Goal: Transaction & Acquisition: Purchase product/service

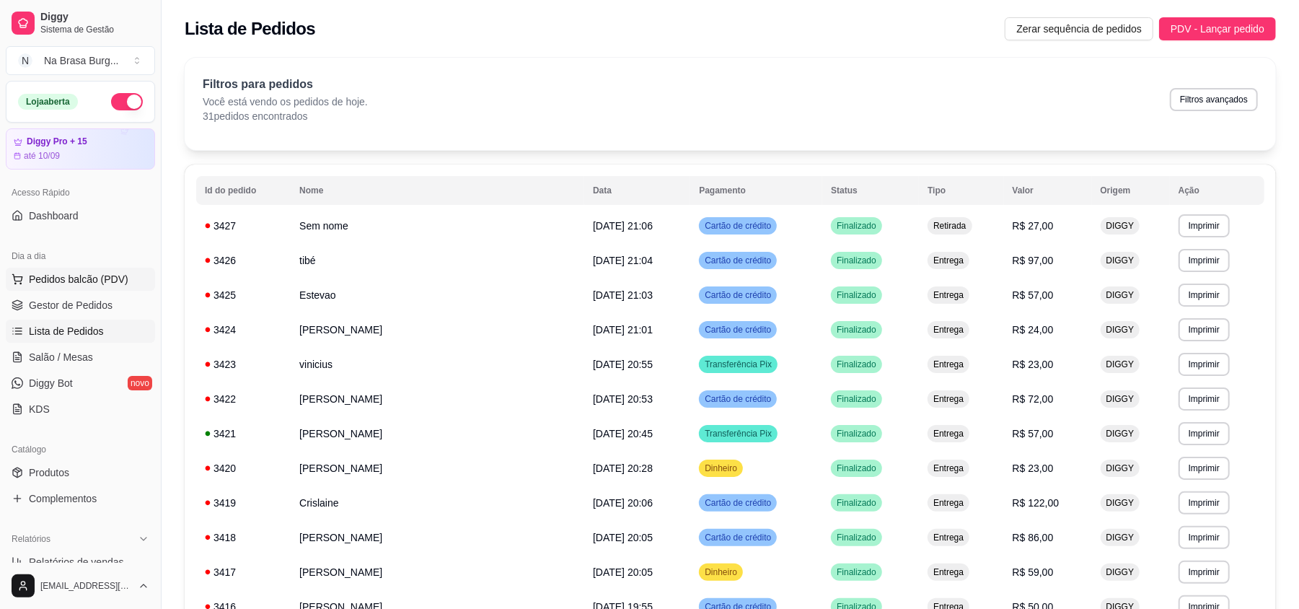
click at [90, 286] on span "Pedidos balcão (PDV)" at bounding box center [79, 279] width 100 height 14
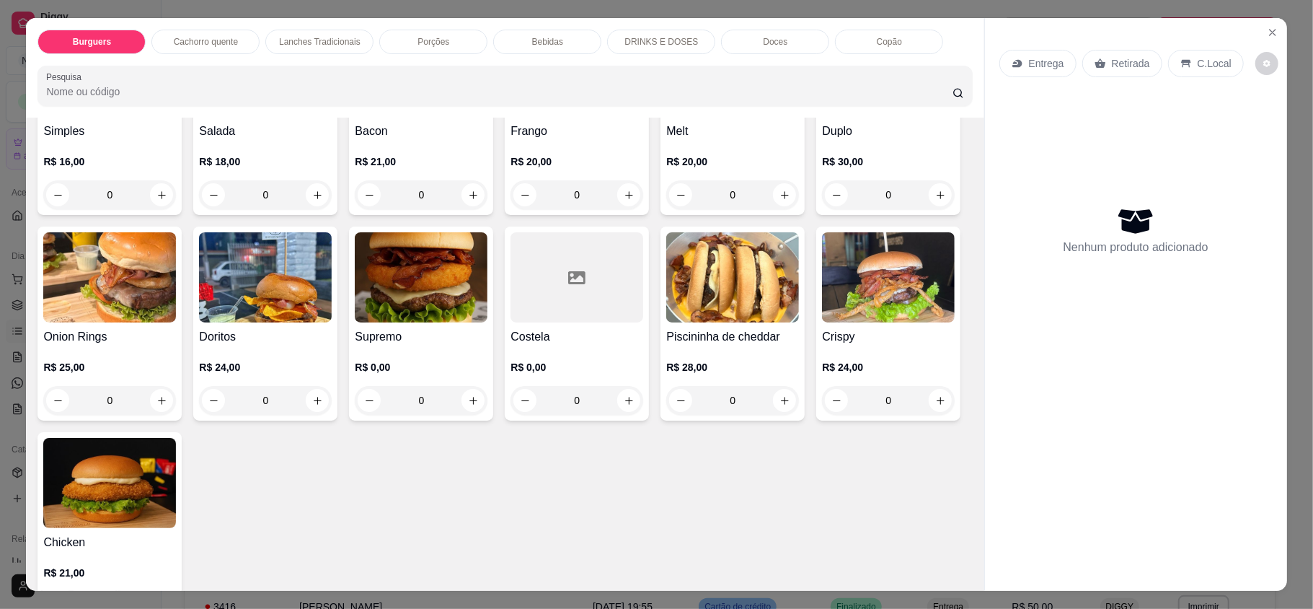
scroll to position [192, 0]
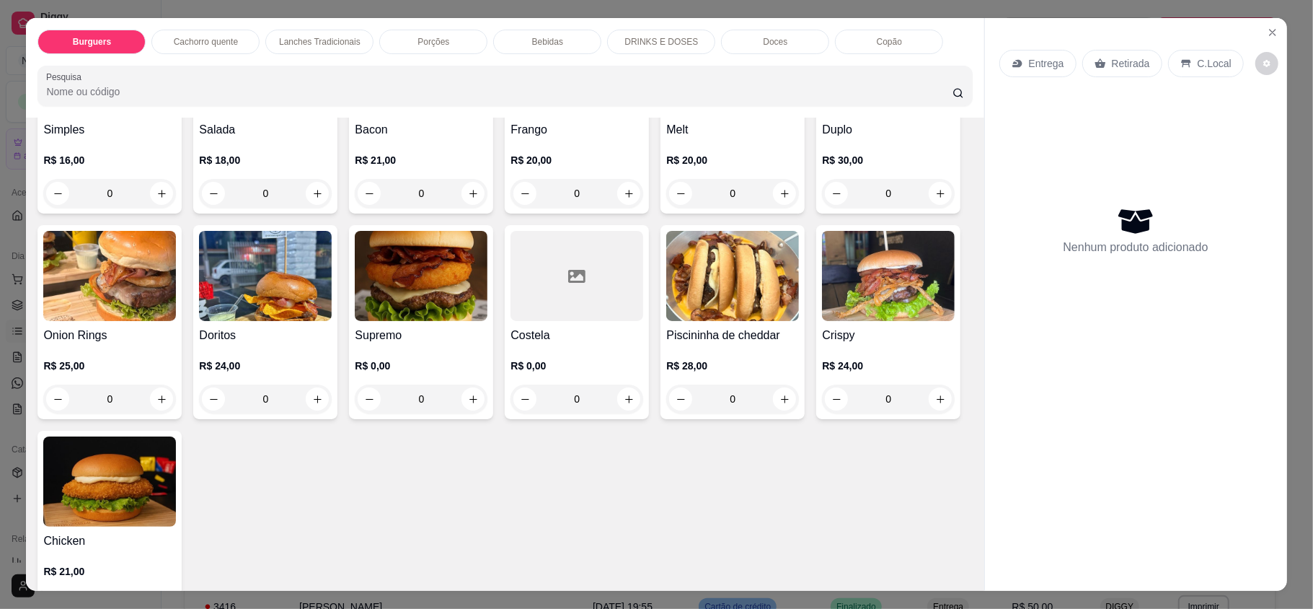
click at [332, 401] on div "0" at bounding box center [265, 398] width 133 height 29
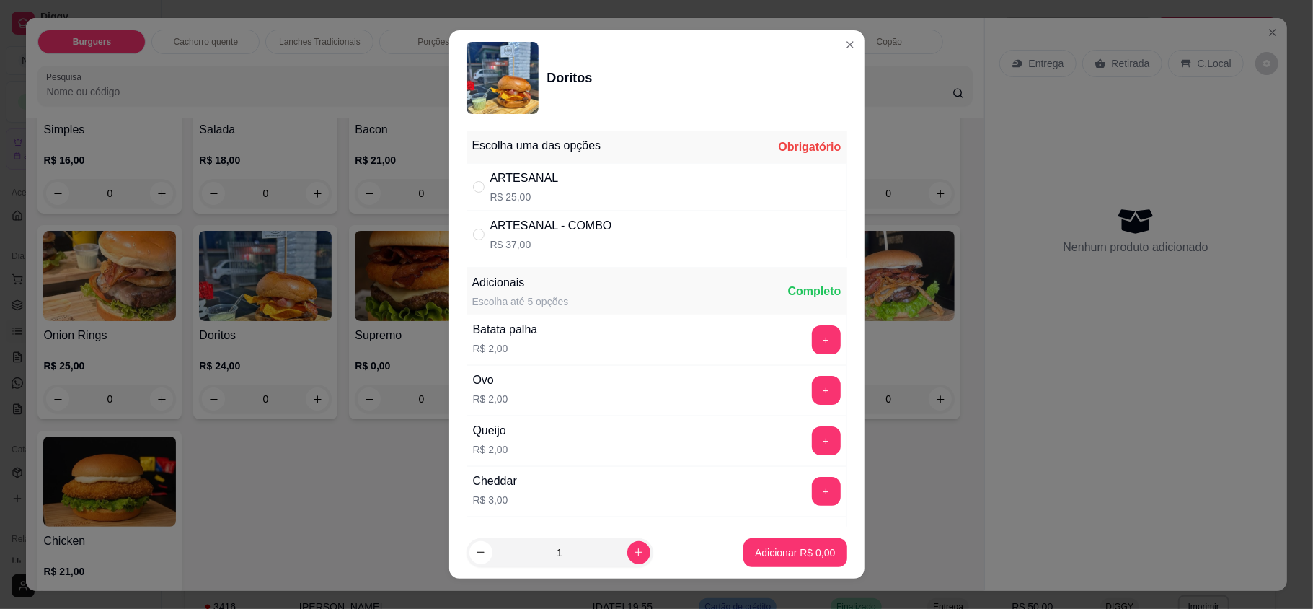
click at [586, 173] on div "ARTESANAL R$ 25,00" at bounding box center [657, 187] width 381 height 48
radio input "true"
click at [762, 552] on p "Adicionar R$ 25,00" at bounding box center [792, 552] width 86 height 14
type input "1"
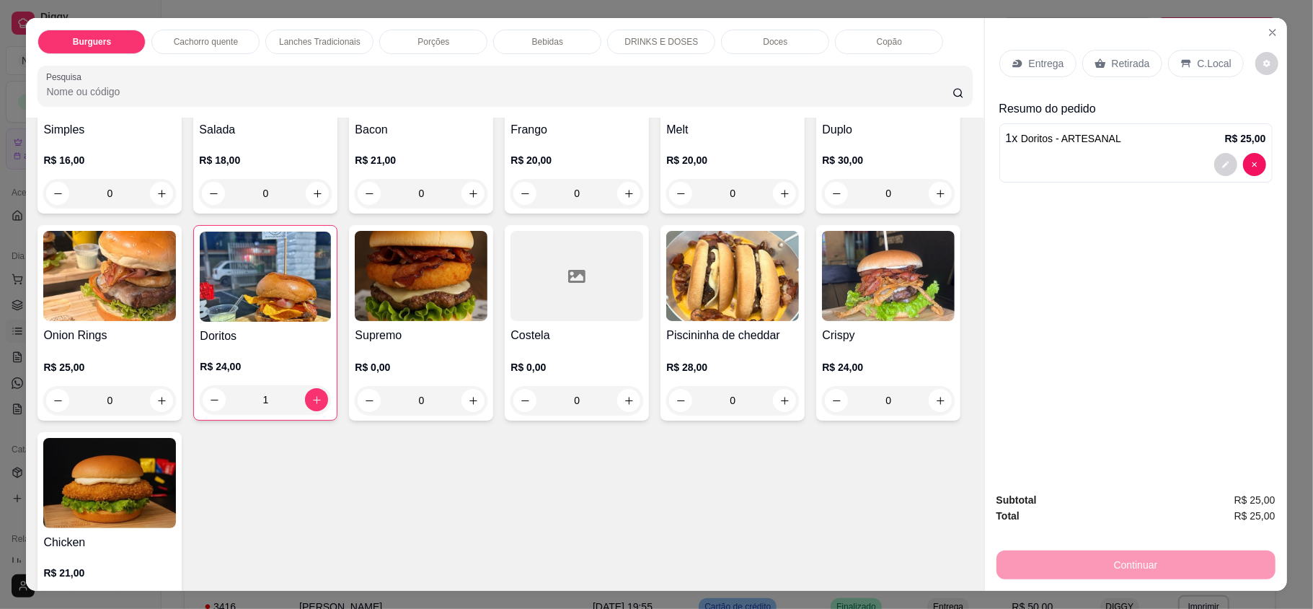
scroll to position [384, 0]
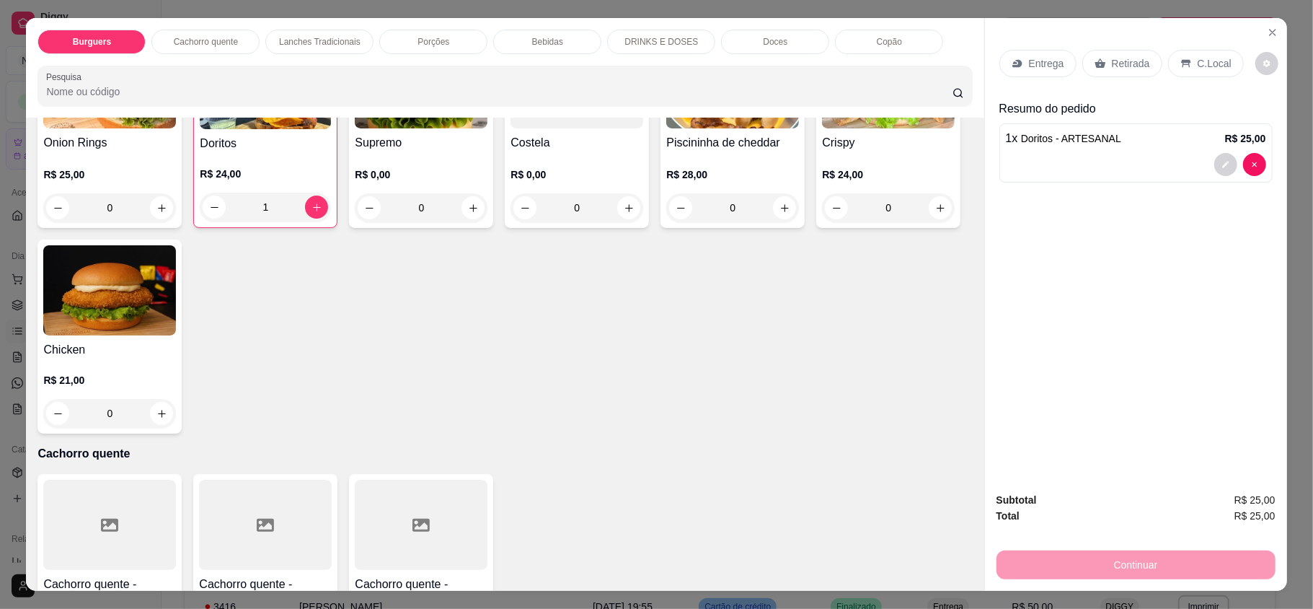
click at [822, 222] on div "0" at bounding box center [888, 207] width 133 height 29
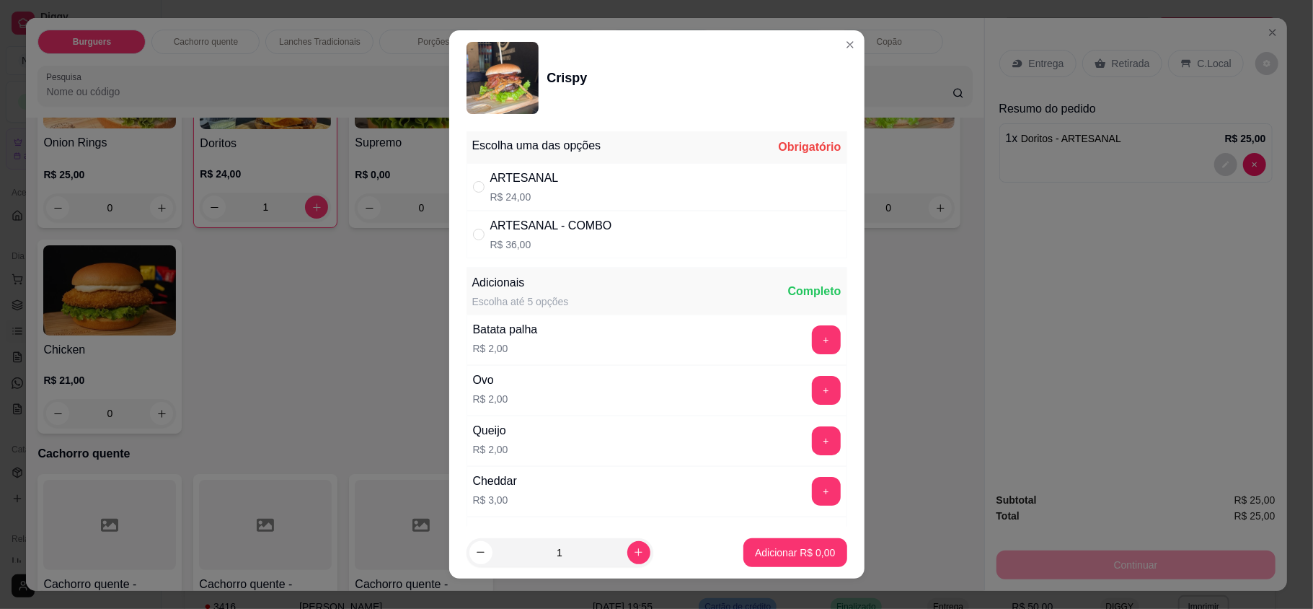
click at [736, 179] on div "ARTESANAL R$ 24,00" at bounding box center [657, 187] width 381 height 48
radio input "true"
click at [759, 550] on p "Adicionar R$ 24,00" at bounding box center [792, 552] width 86 height 14
type input "1"
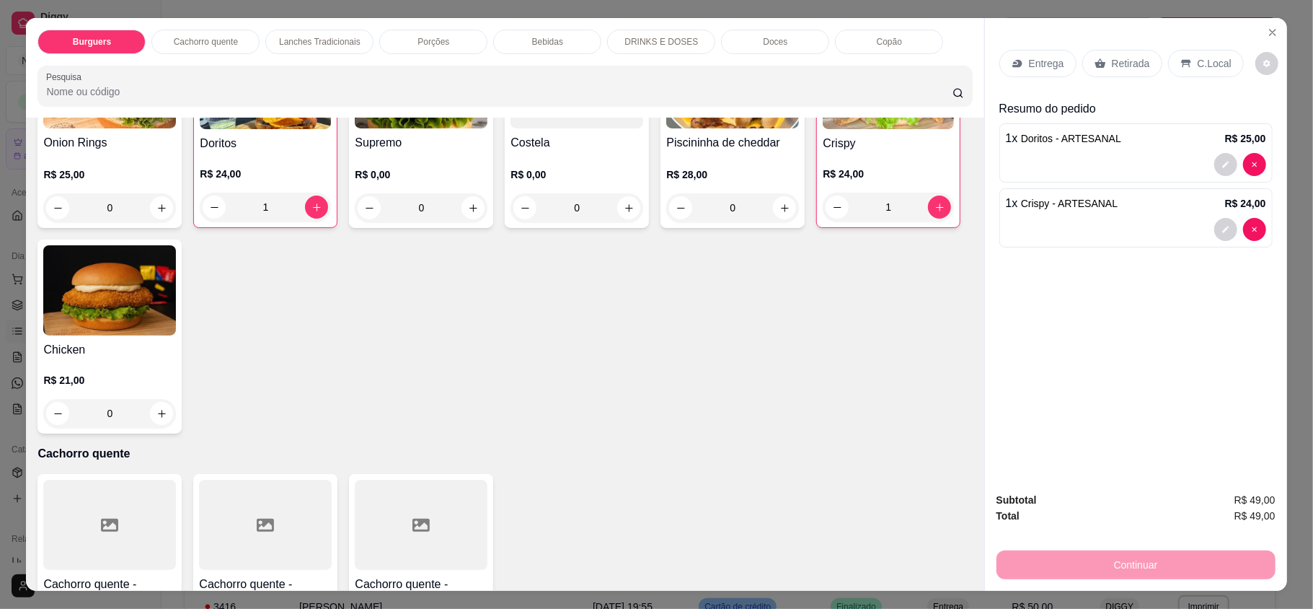
click at [1112, 64] on p "Retirada" at bounding box center [1131, 63] width 38 height 14
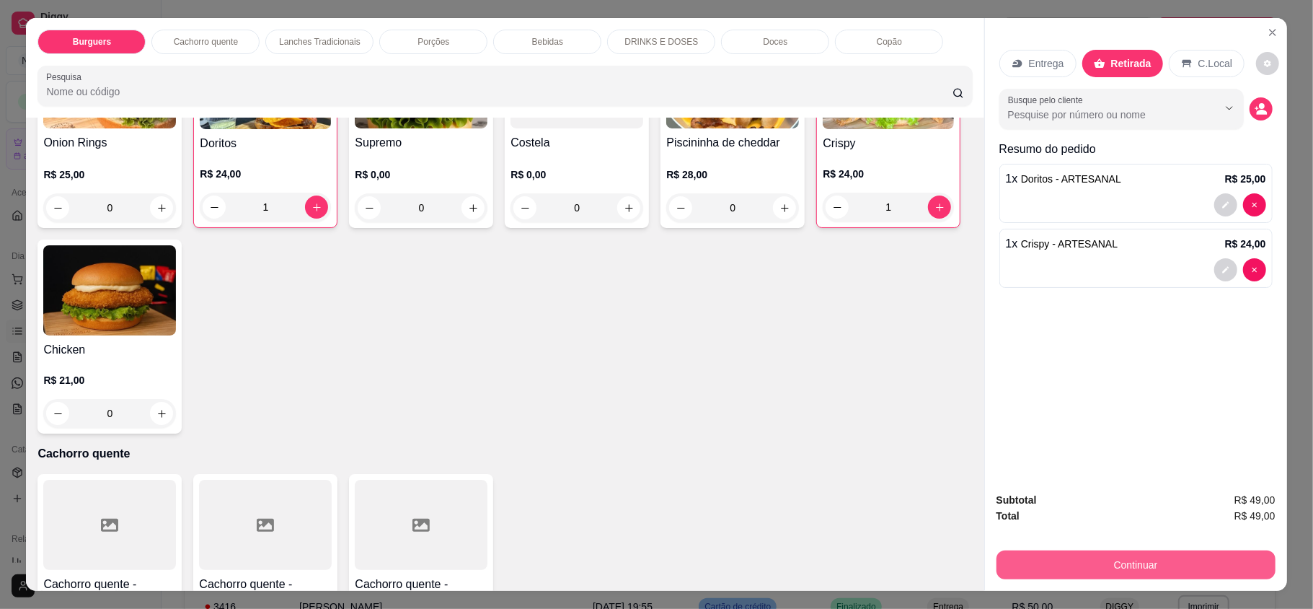
click at [1115, 570] on button "Continuar" at bounding box center [1136, 564] width 279 height 29
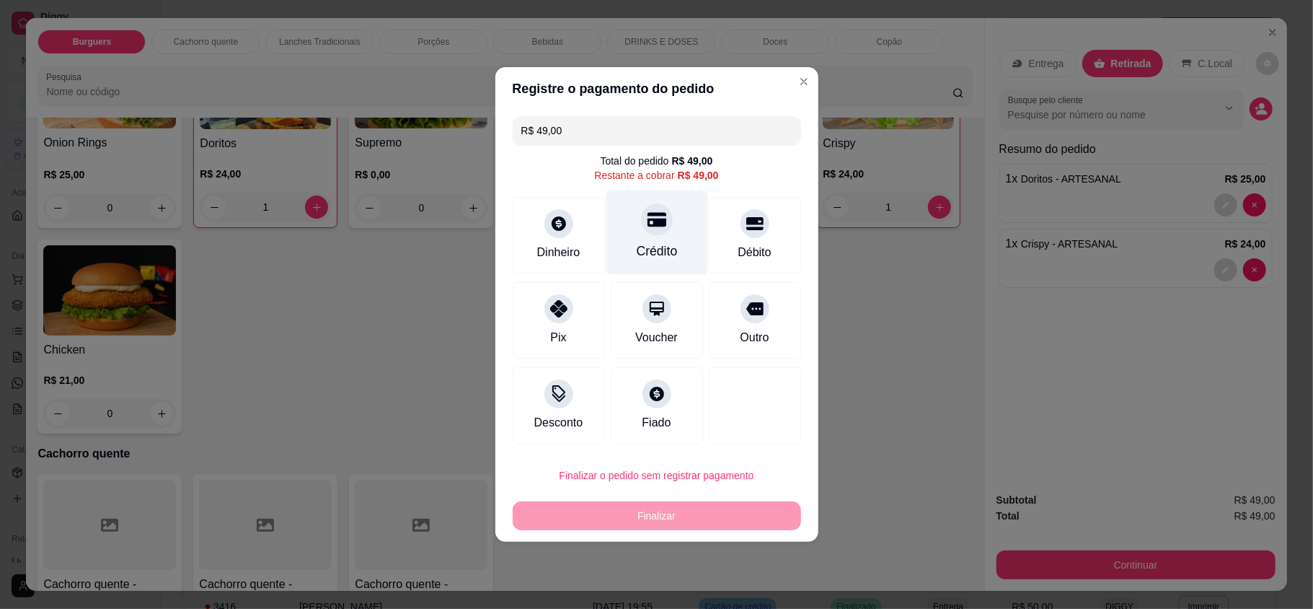
click at [666, 226] on div "Crédito" at bounding box center [657, 232] width 102 height 84
type input "R$ 0,00"
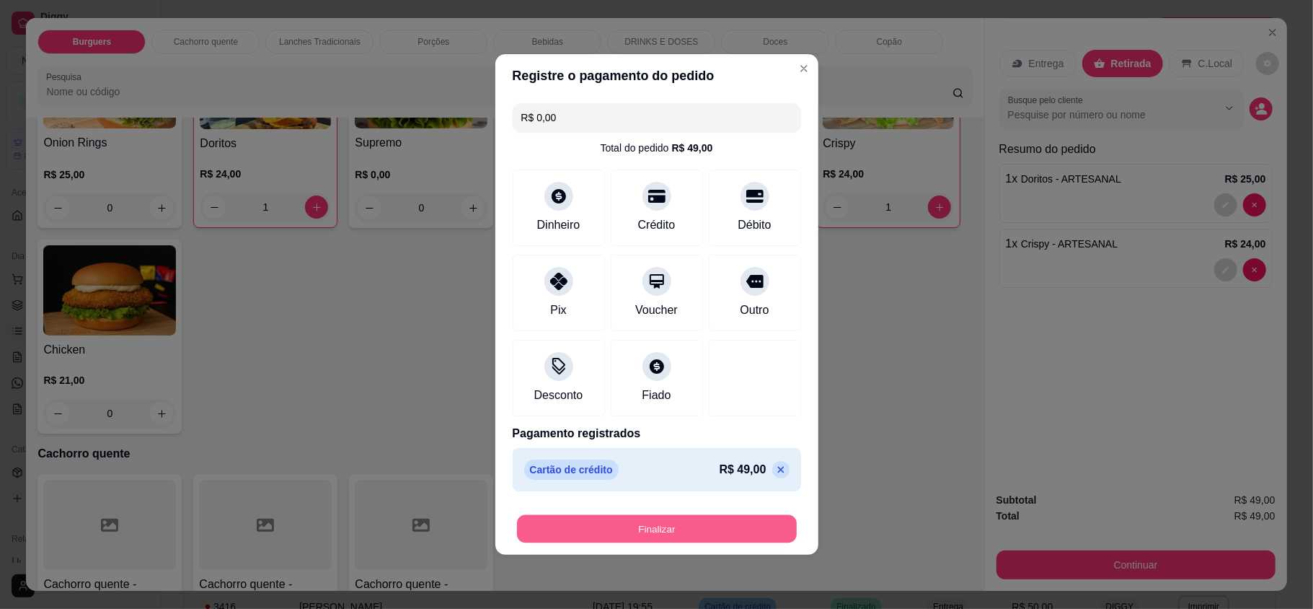
click at [710, 523] on button "Finalizar" at bounding box center [657, 529] width 280 height 28
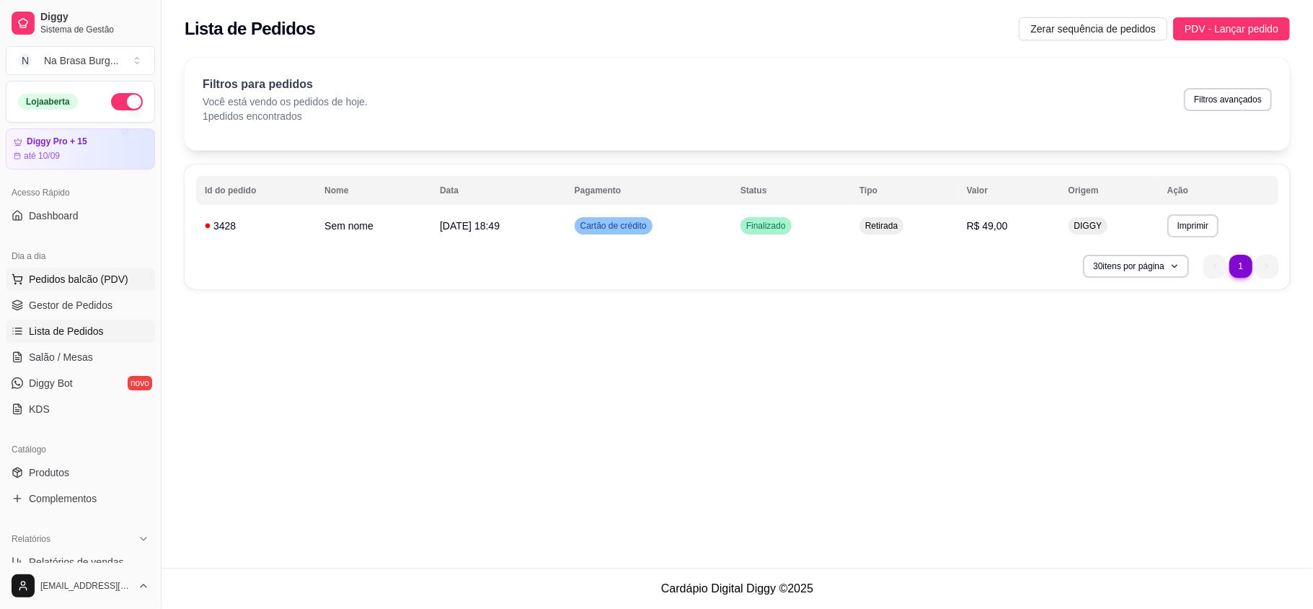
click at [100, 278] on span "Pedidos balcão (PDV)" at bounding box center [79, 279] width 100 height 14
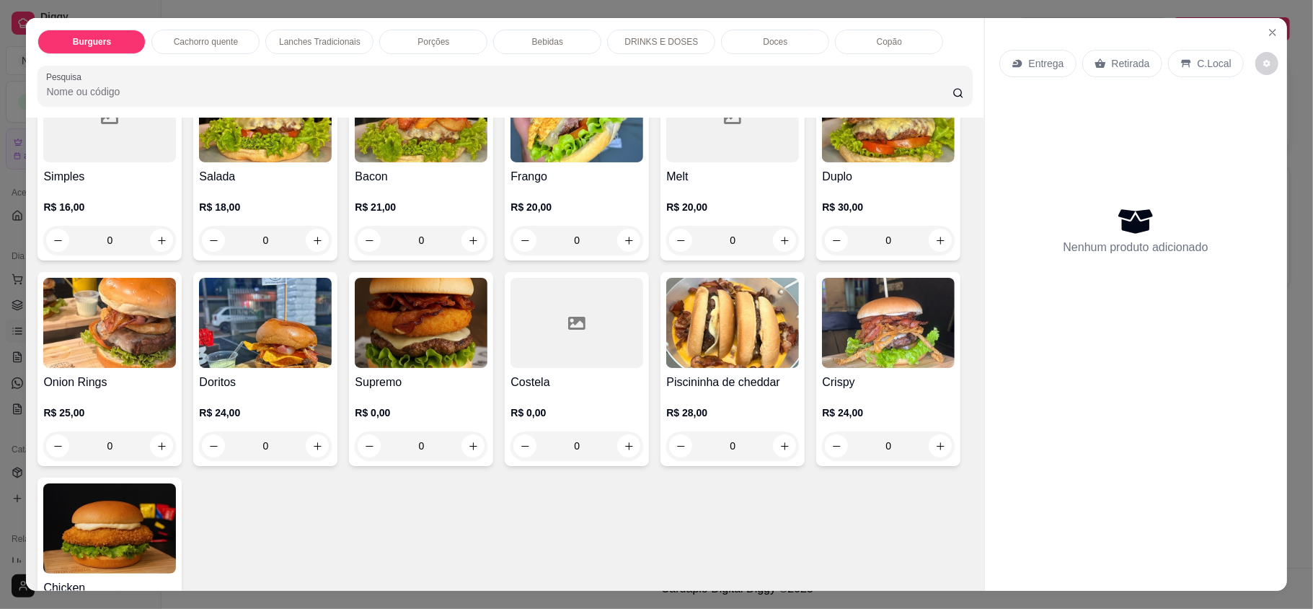
scroll to position [288, 0]
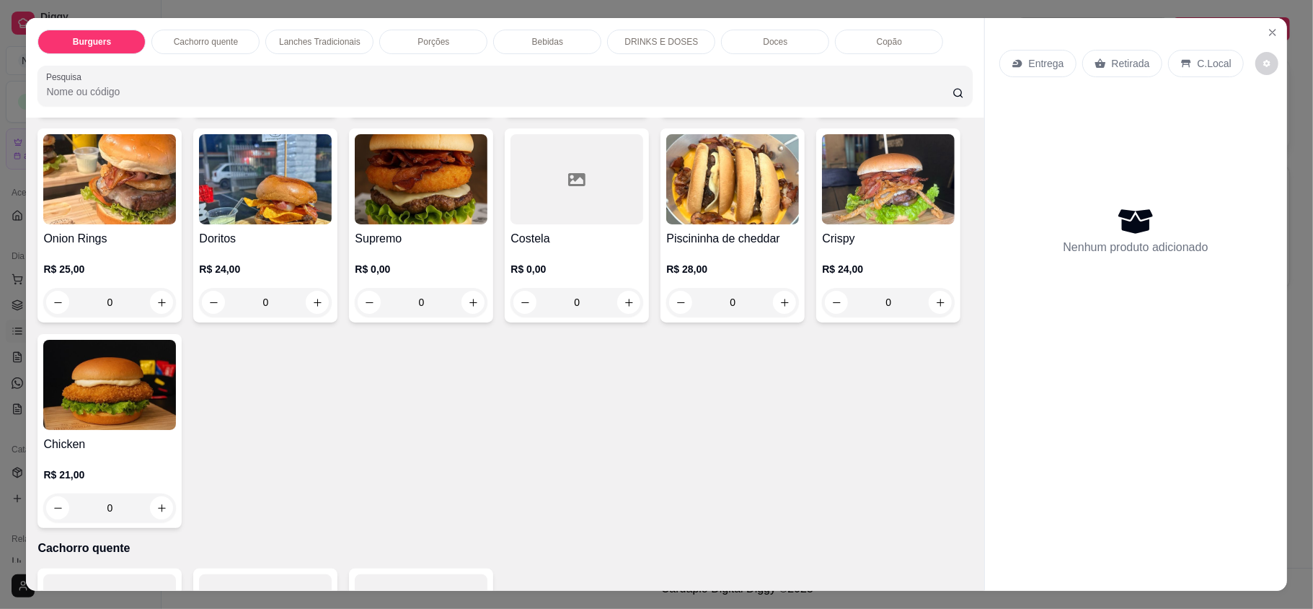
click at [822, 111] on div "0" at bounding box center [888, 96] width 133 height 29
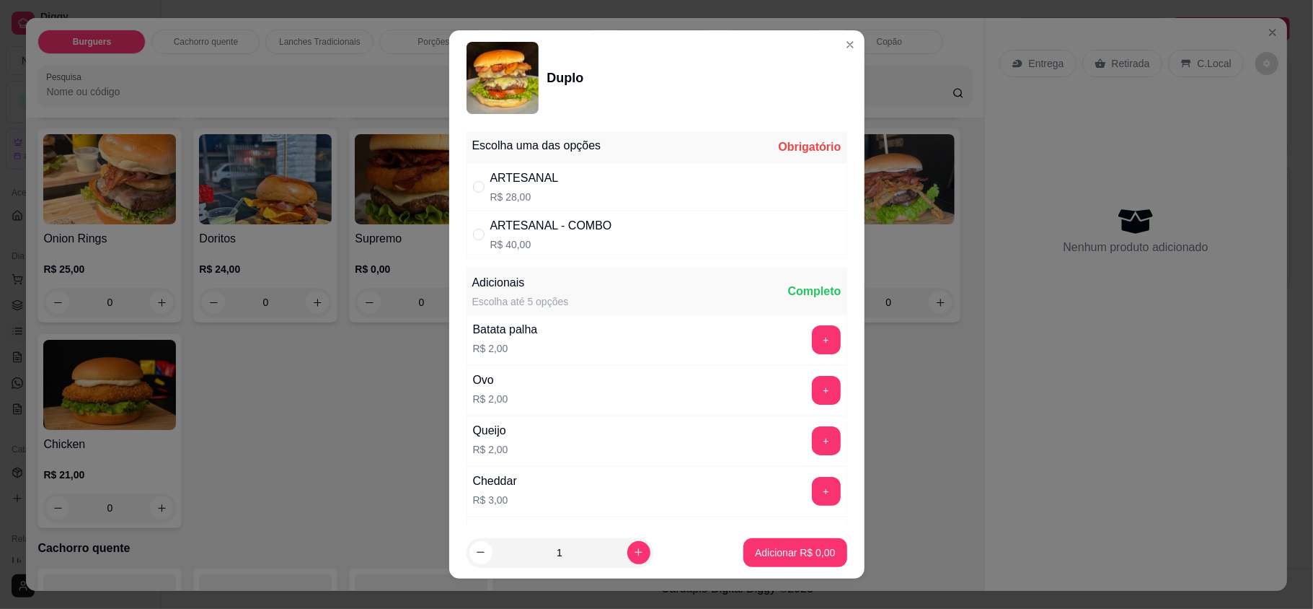
click at [555, 175] on div "ARTESANAL R$ 28,00" at bounding box center [657, 187] width 381 height 48
radio input "true"
click at [763, 541] on button "Adicionar R$ 28,00" at bounding box center [793, 552] width 106 height 28
type input "1"
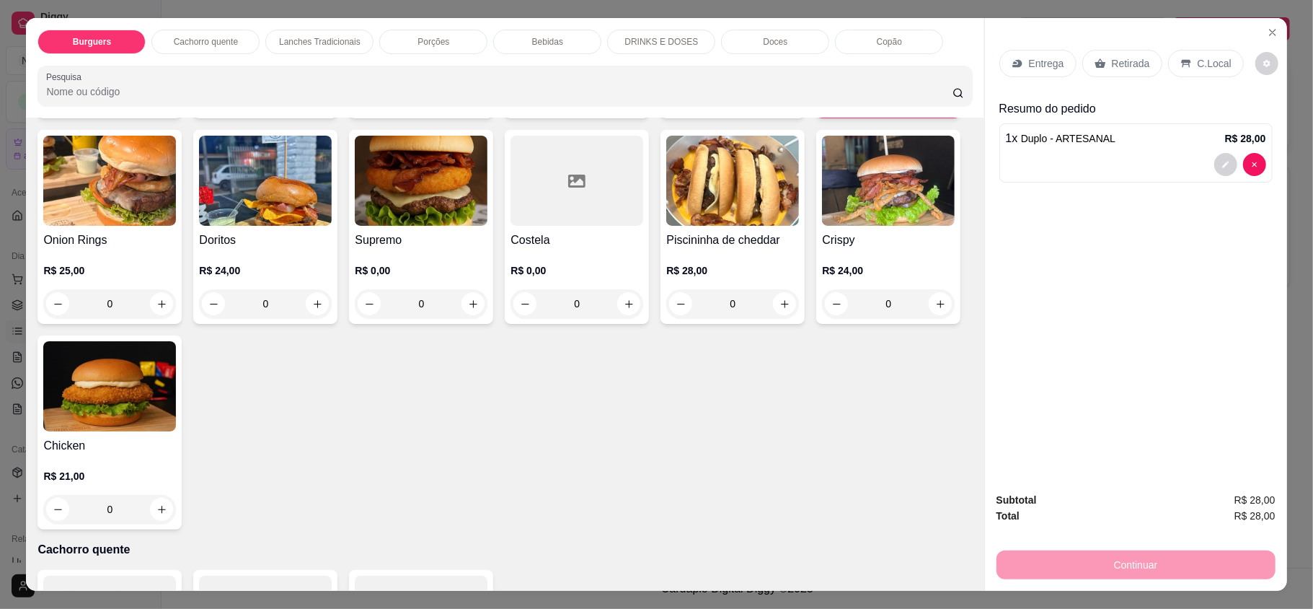
click at [1118, 63] on p "Retirada" at bounding box center [1131, 63] width 38 height 14
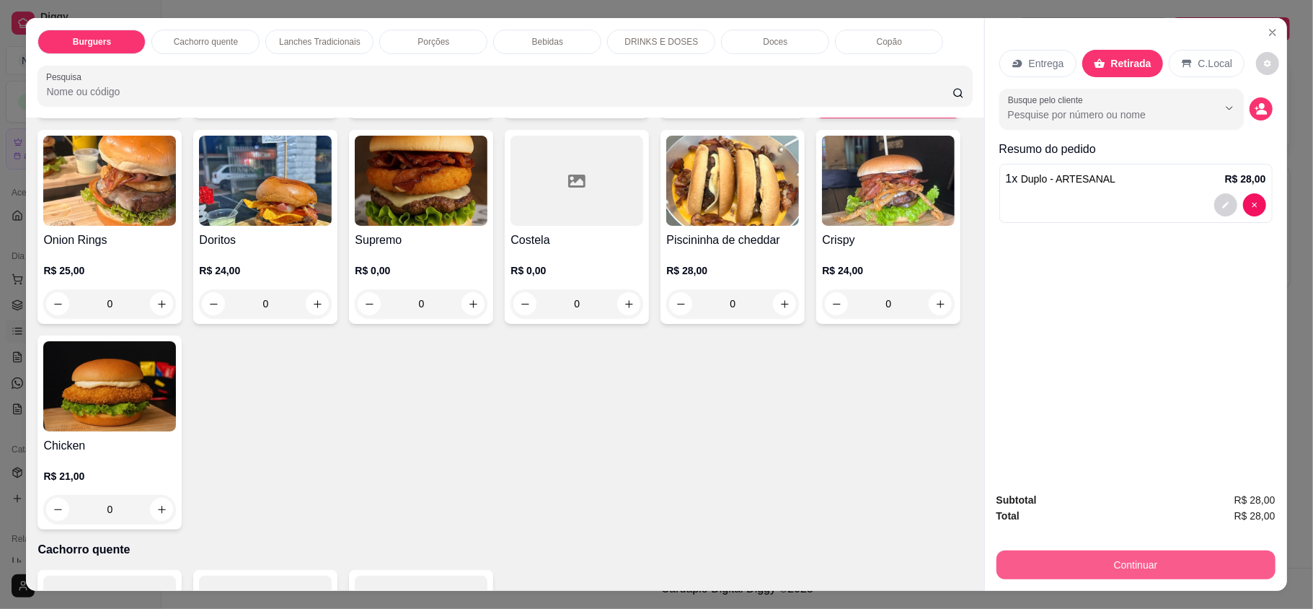
click at [1100, 551] on button "Continuar" at bounding box center [1136, 564] width 279 height 29
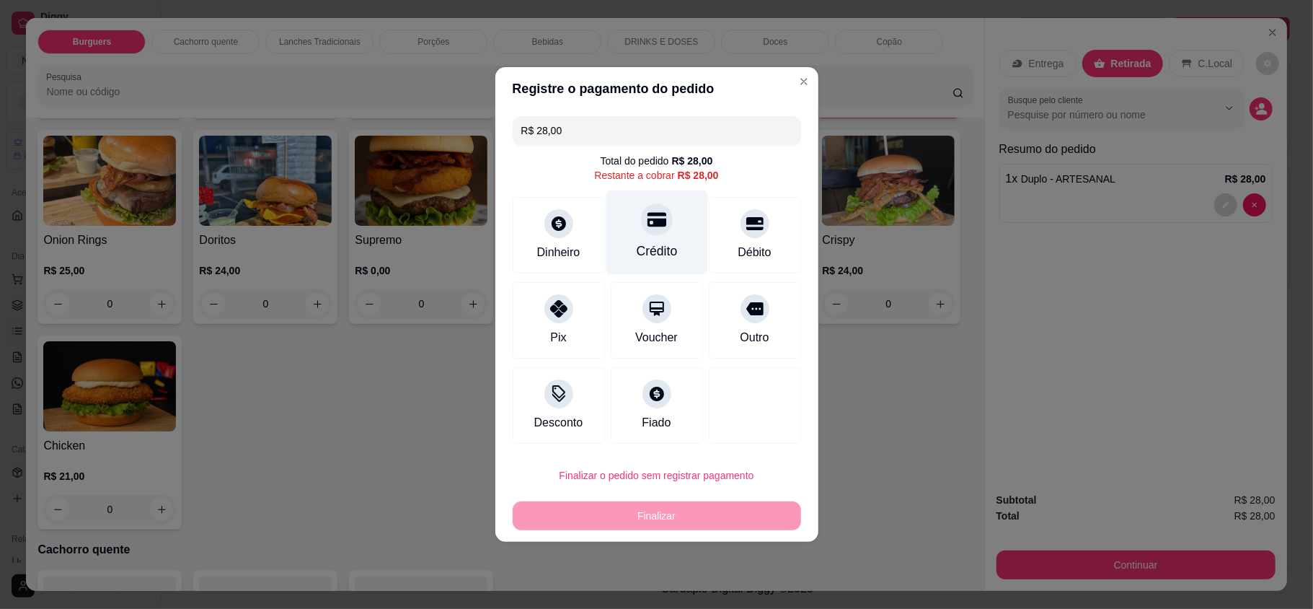
click at [661, 222] on div at bounding box center [657, 219] width 32 height 32
type input "R$ 0,00"
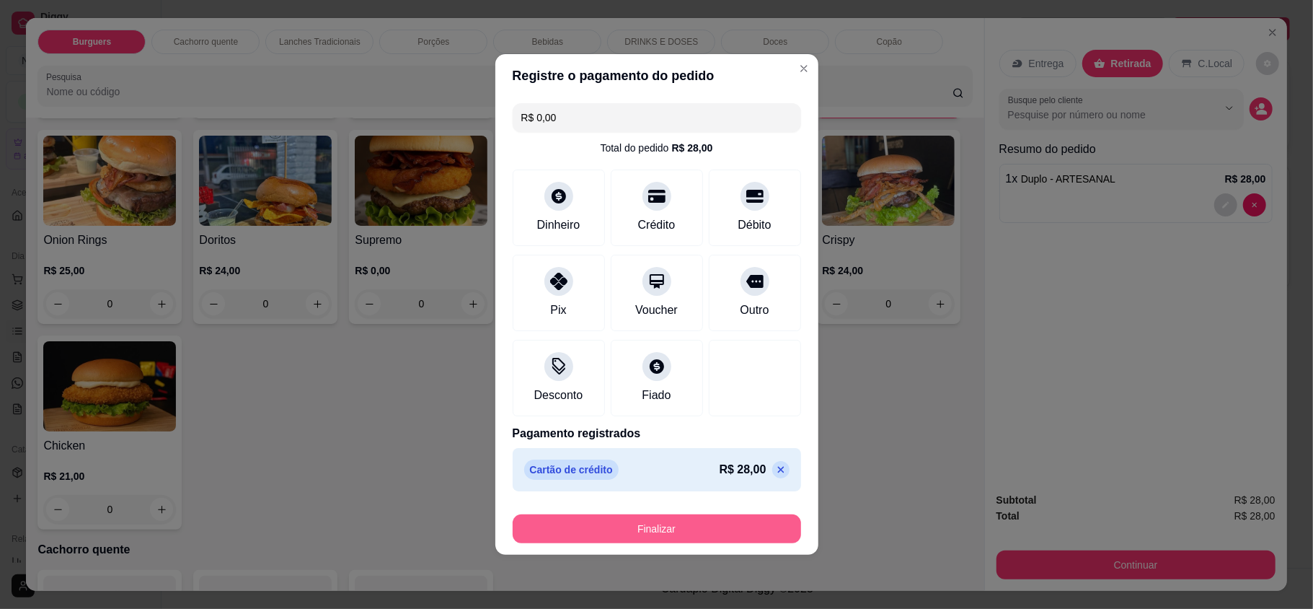
click at [682, 522] on button "Finalizar" at bounding box center [657, 528] width 288 height 29
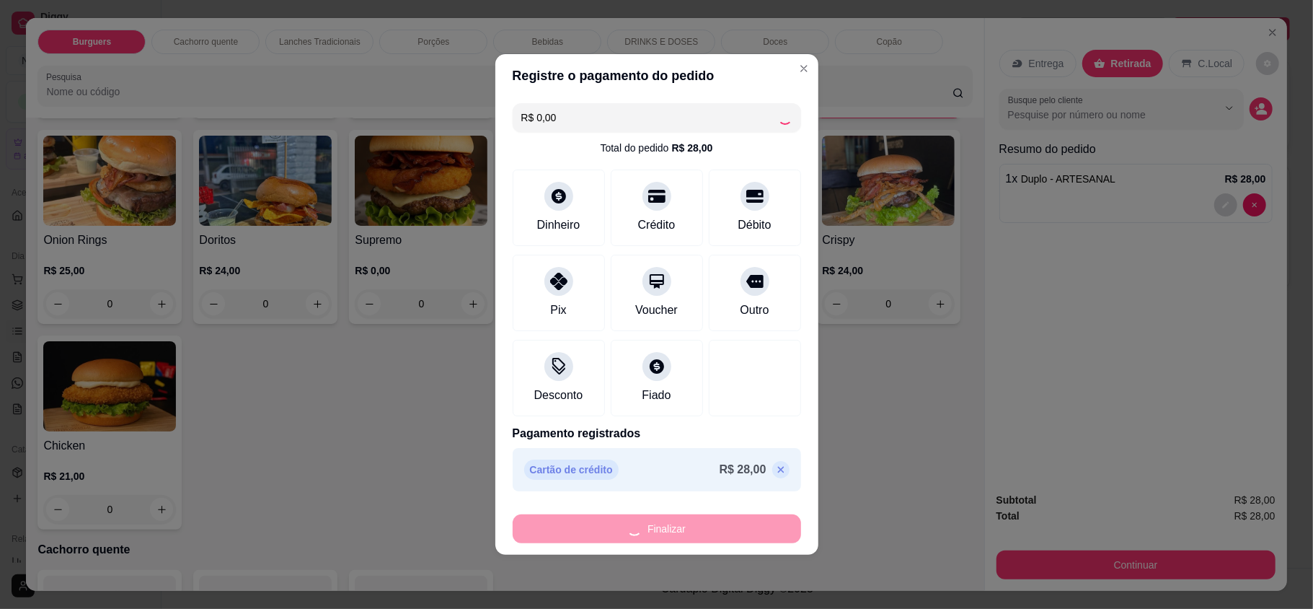
type input "0"
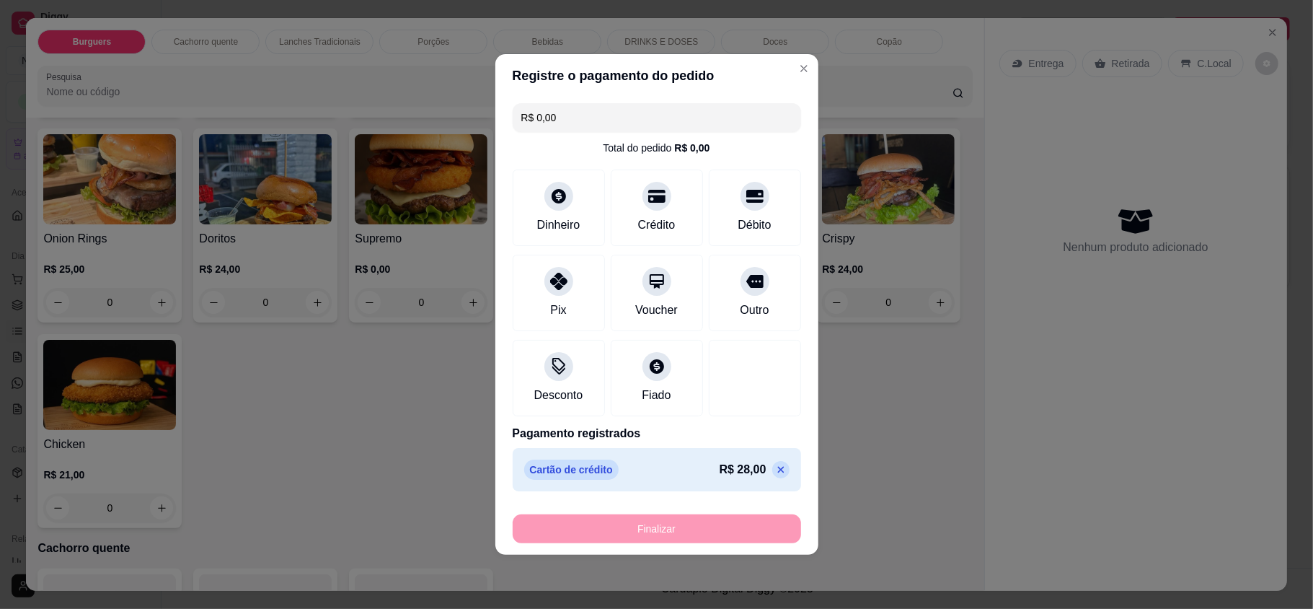
type input "-R$ 28,00"
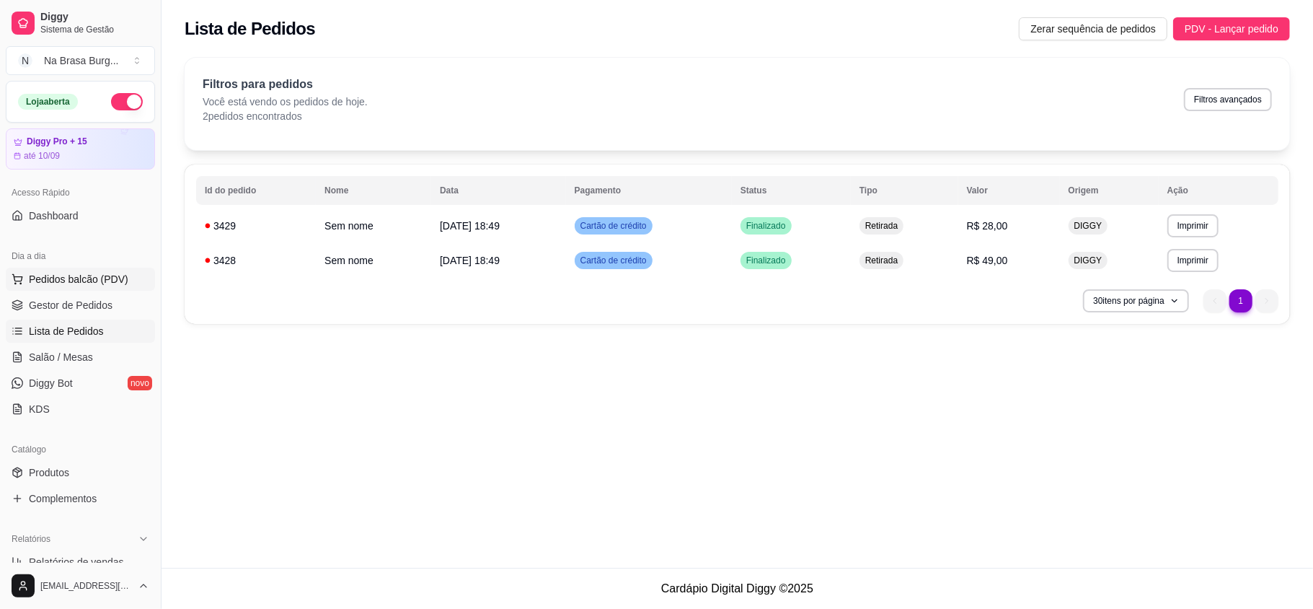
drag, startPoint x: 61, startPoint y: 280, endPoint x: 67, endPoint y: 275, distance: 7.8
click at [61, 280] on span "Pedidos balcão (PDV)" at bounding box center [79, 279] width 100 height 14
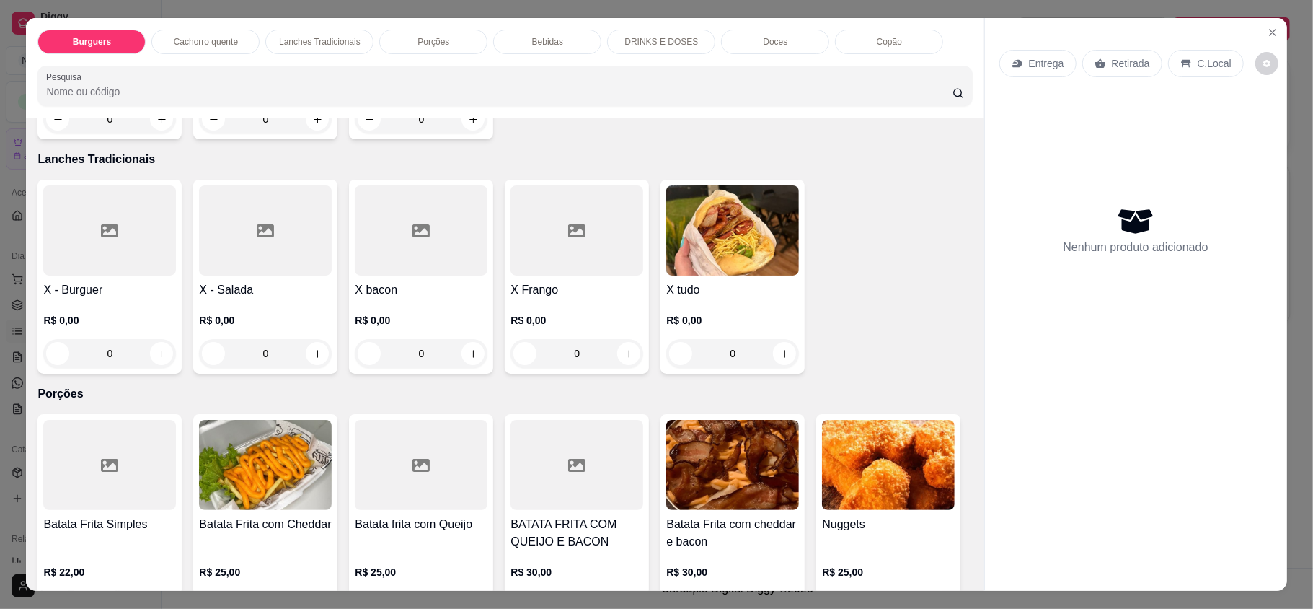
scroll to position [961, 0]
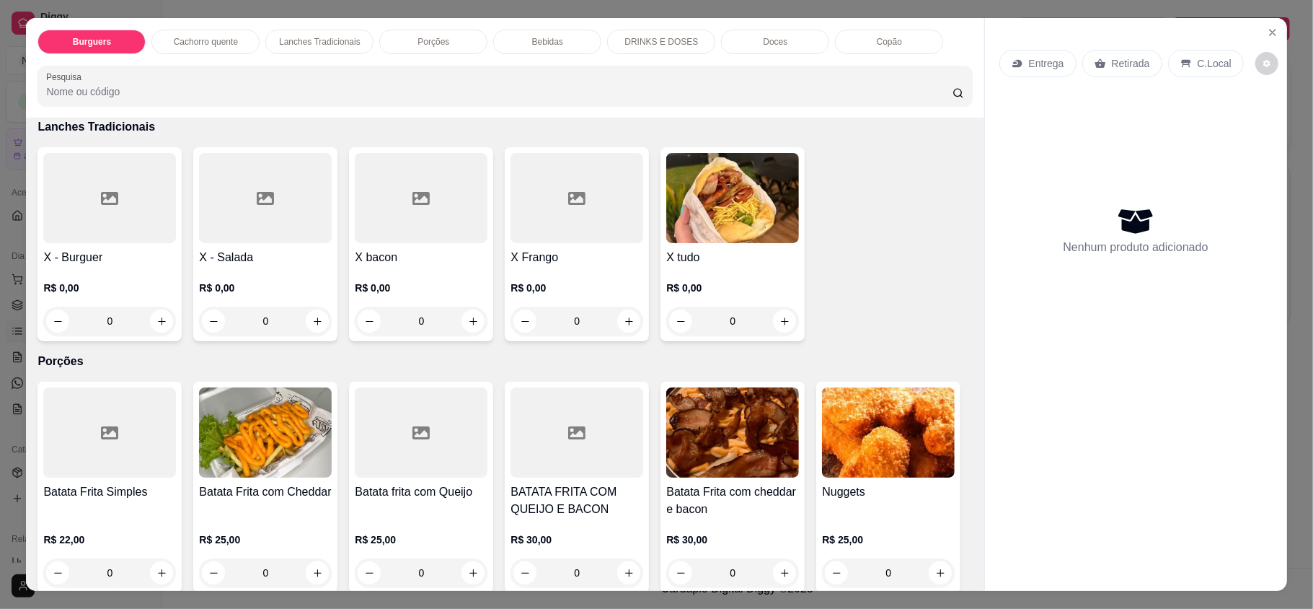
click at [468, 329] on div "0" at bounding box center [421, 321] width 133 height 29
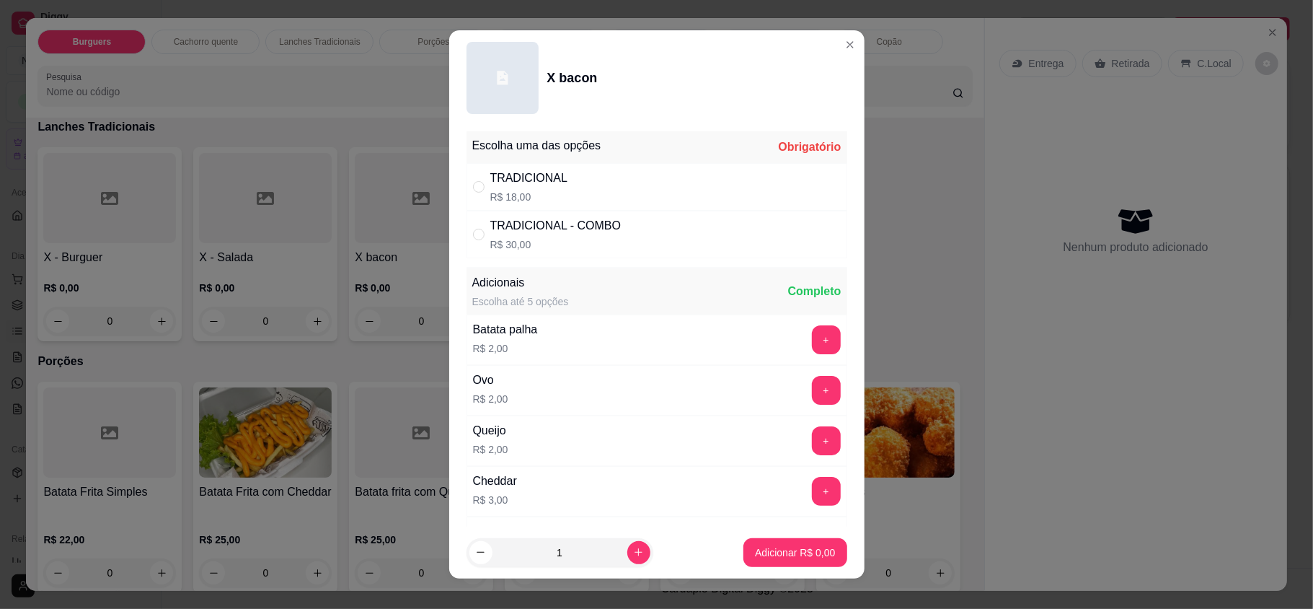
click at [521, 190] on p "R$ 18,00" at bounding box center [529, 197] width 78 height 14
radio input "true"
click at [738, 540] on button "Adicionar R$ 18,00" at bounding box center [792, 552] width 109 height 29
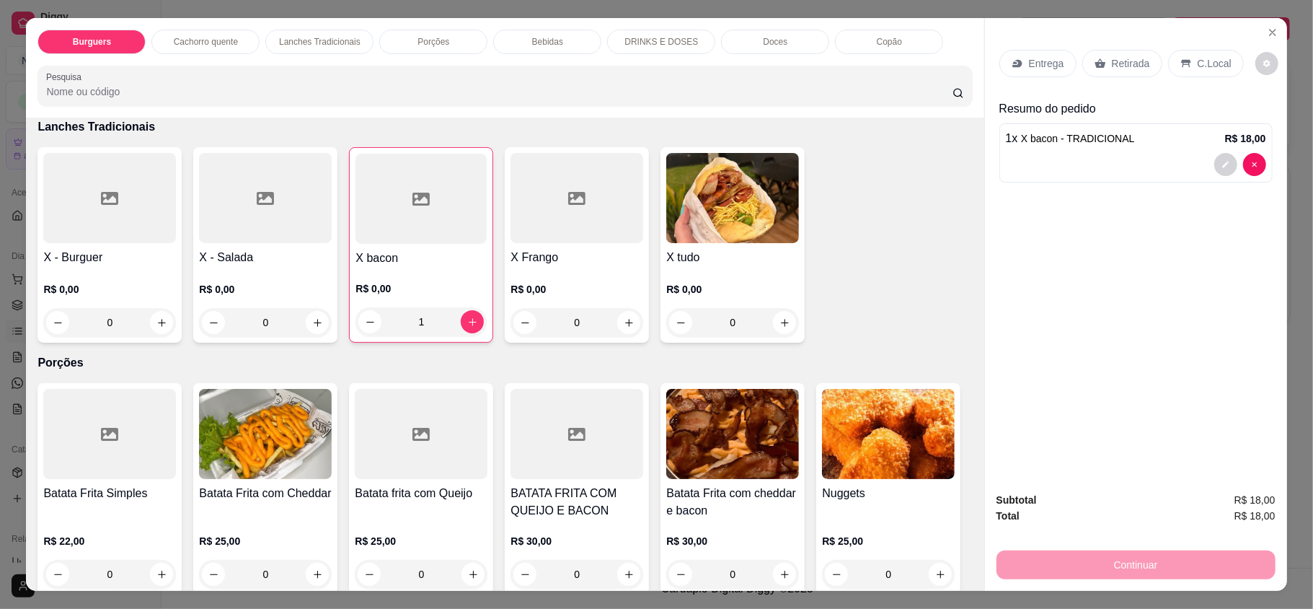
type input "1"
click at [320, 320] on div "0" at bounding box center [265, 322] width 133 height 29
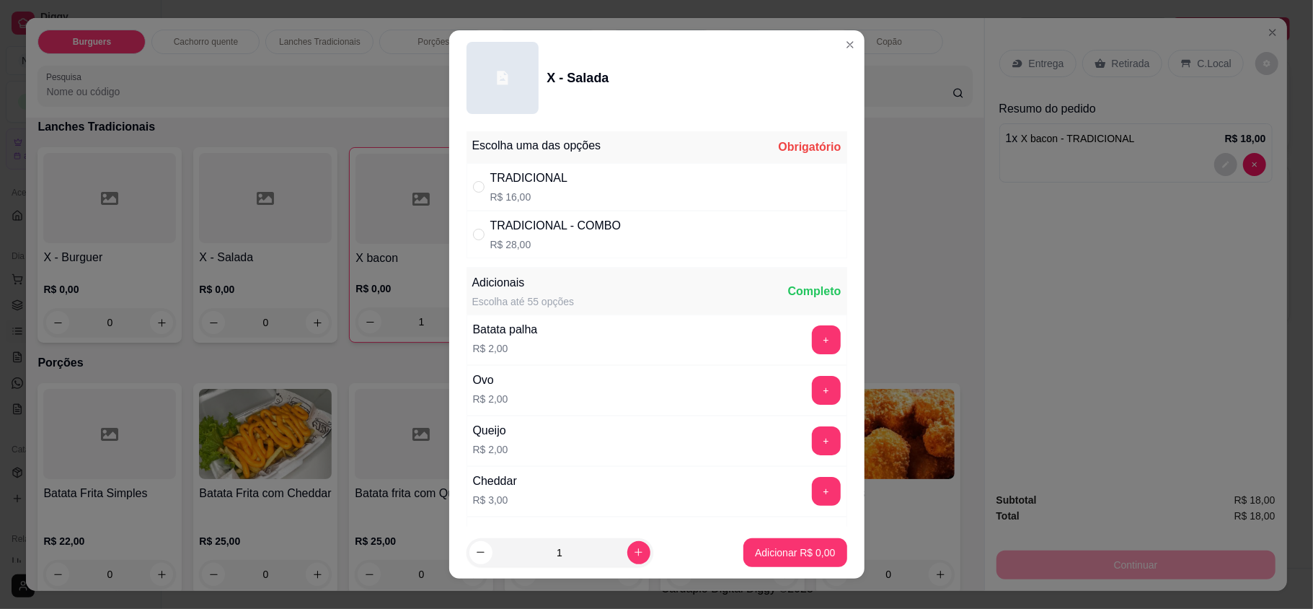
click at [522, 180] on div "TRADICIONAL" at bounding box center [529, 177] width 78 height 17
radio input "true"
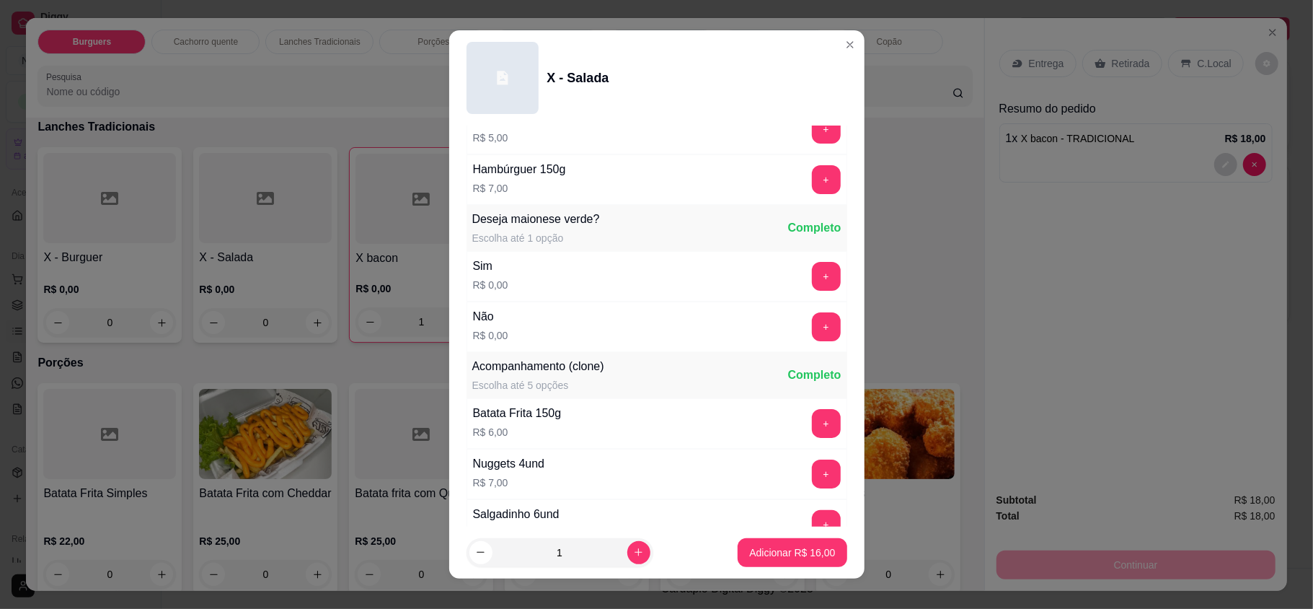
scroll to position [806, 0]
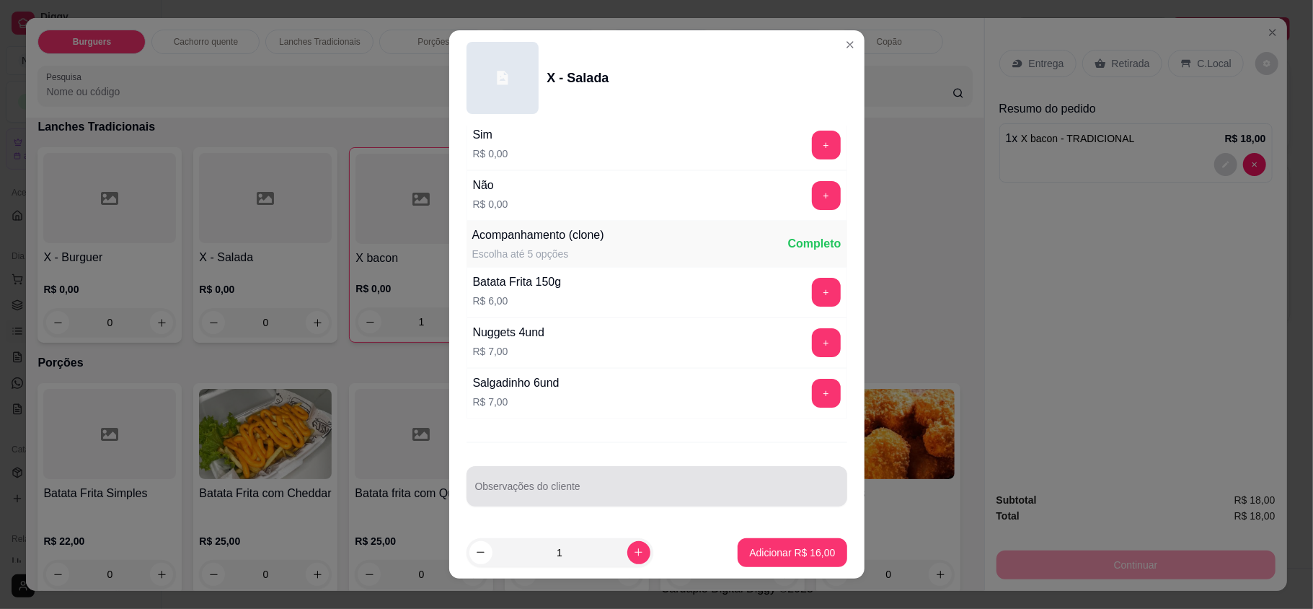
click at [523, 479] on div at bounding box center [656, 486] width 363 height 29
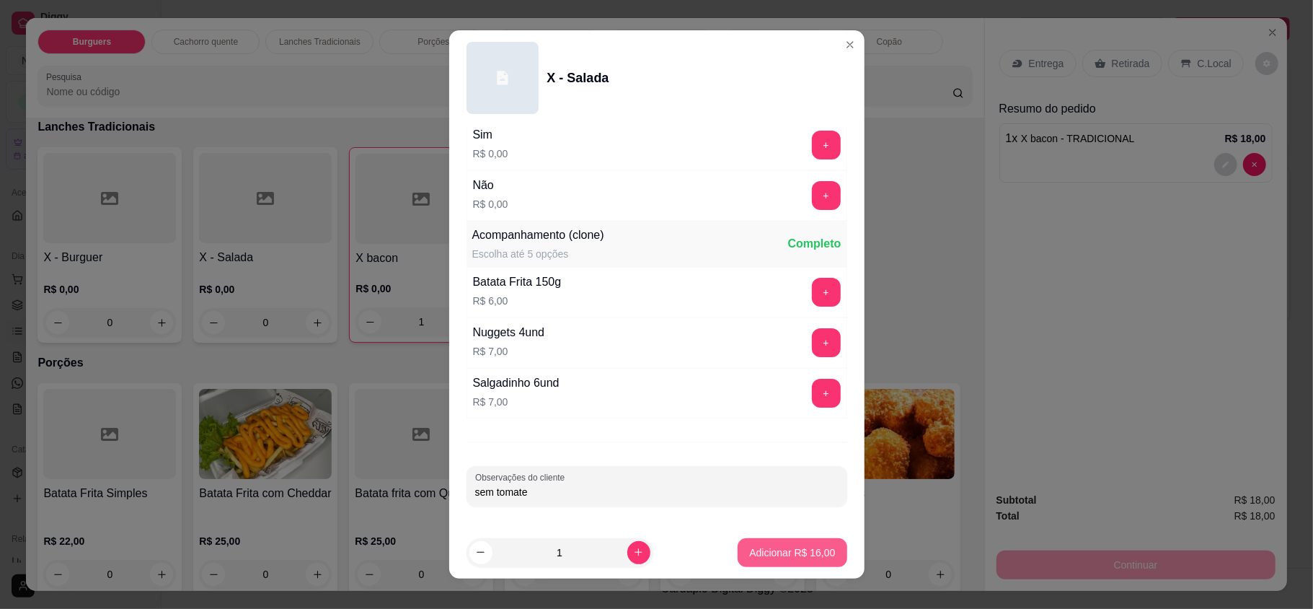
type input "sem tomate"
click at [754, 554] on p "Adicionar R$ 16,00" at bounding box center [792, 552] width 86 height 14
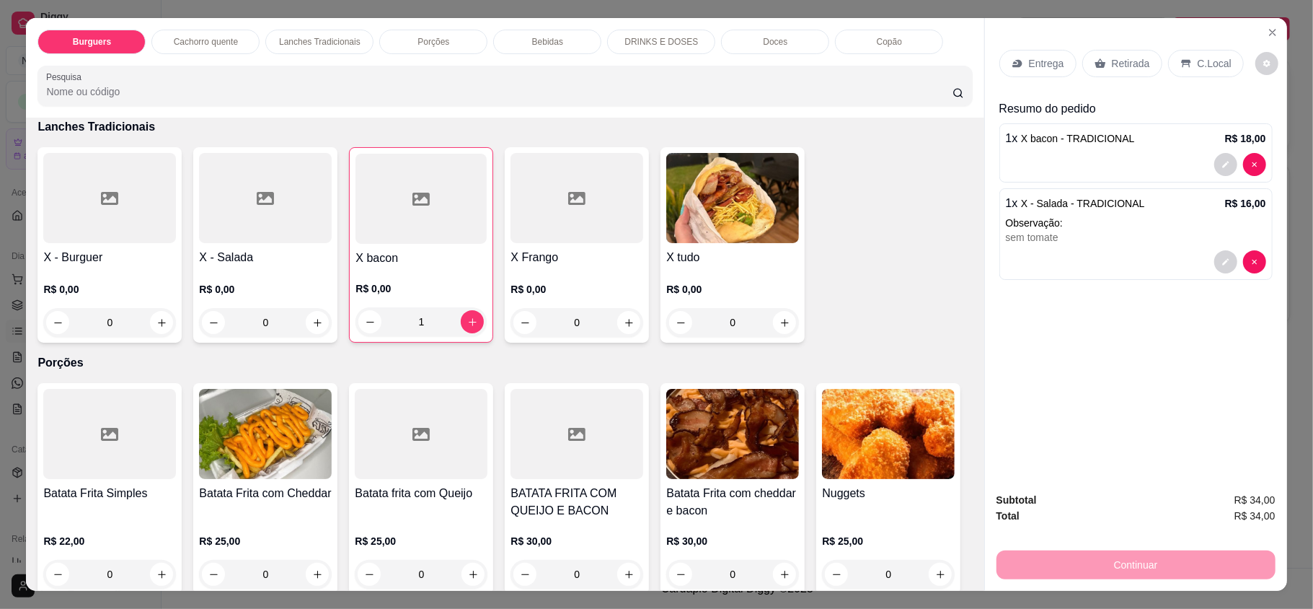
click at [773, 326] on div "0" at bounding box center [732, 322] width 133 height 29
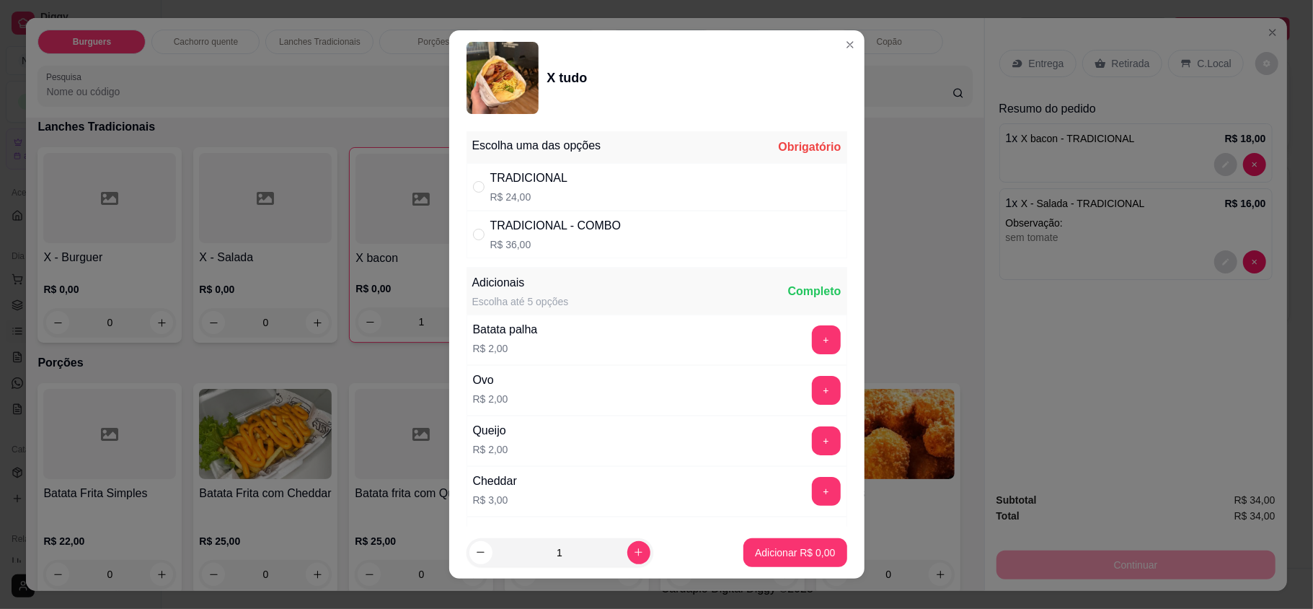
click at [552, 183] on div "TRADICIONAL" at bounding box center [529, 177] width 78 height 17
radio input "true"
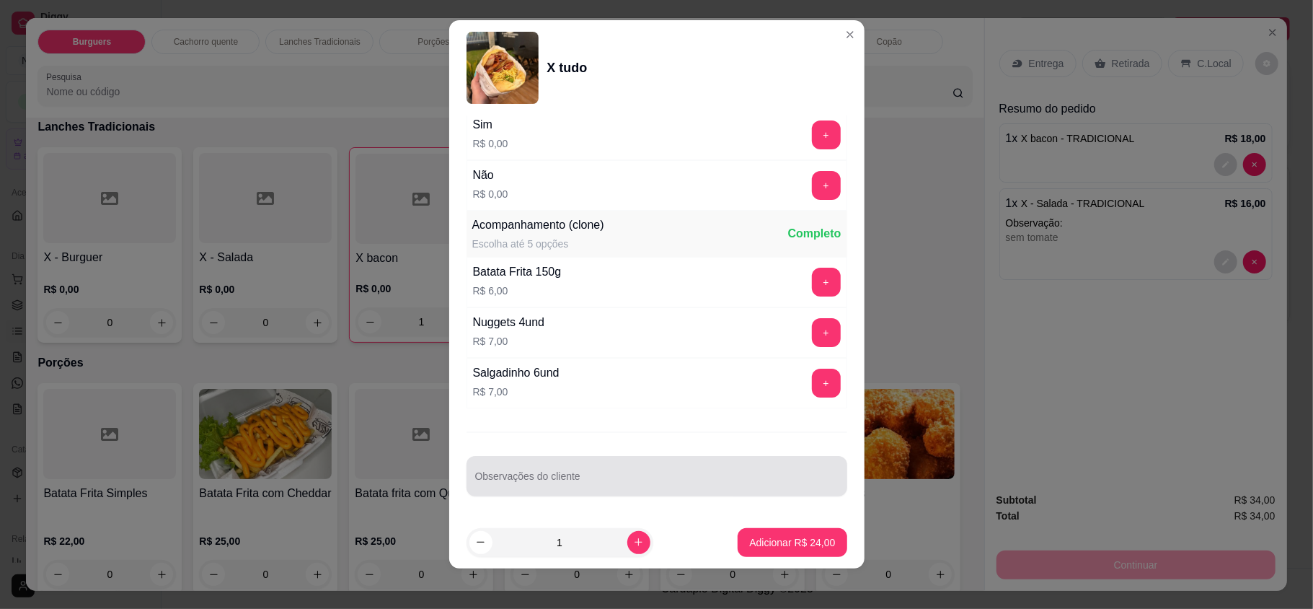
scroll to position [15, 0]
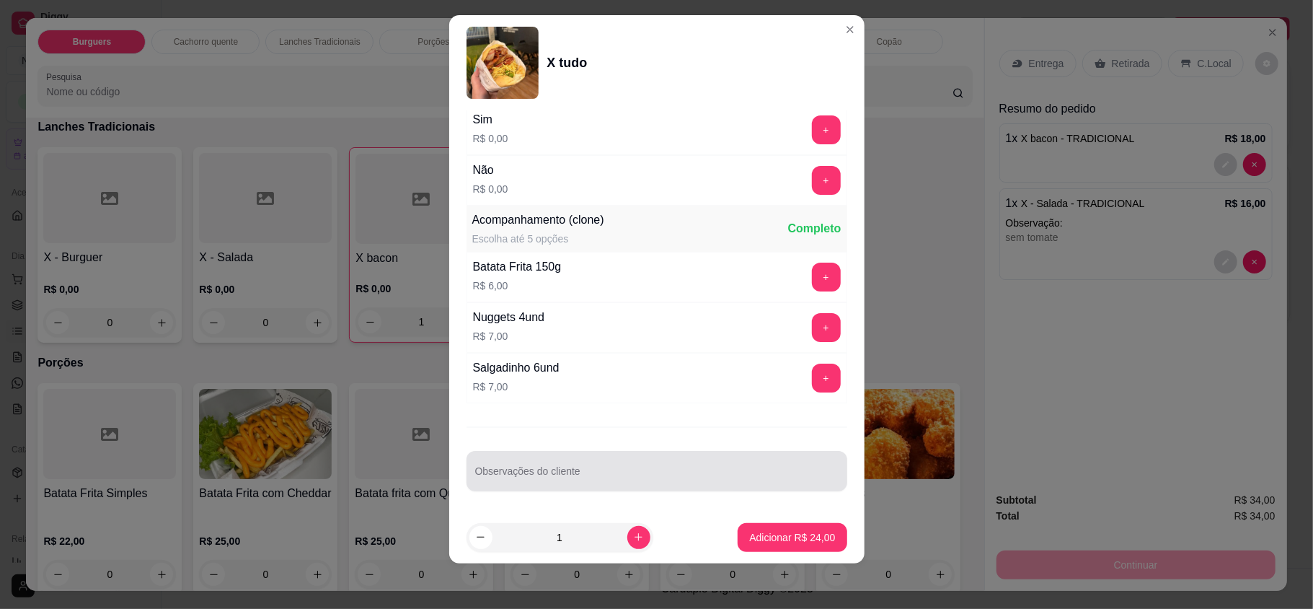
click at [577, 459] on div at bounding box center [656, 471] width 363 height 29
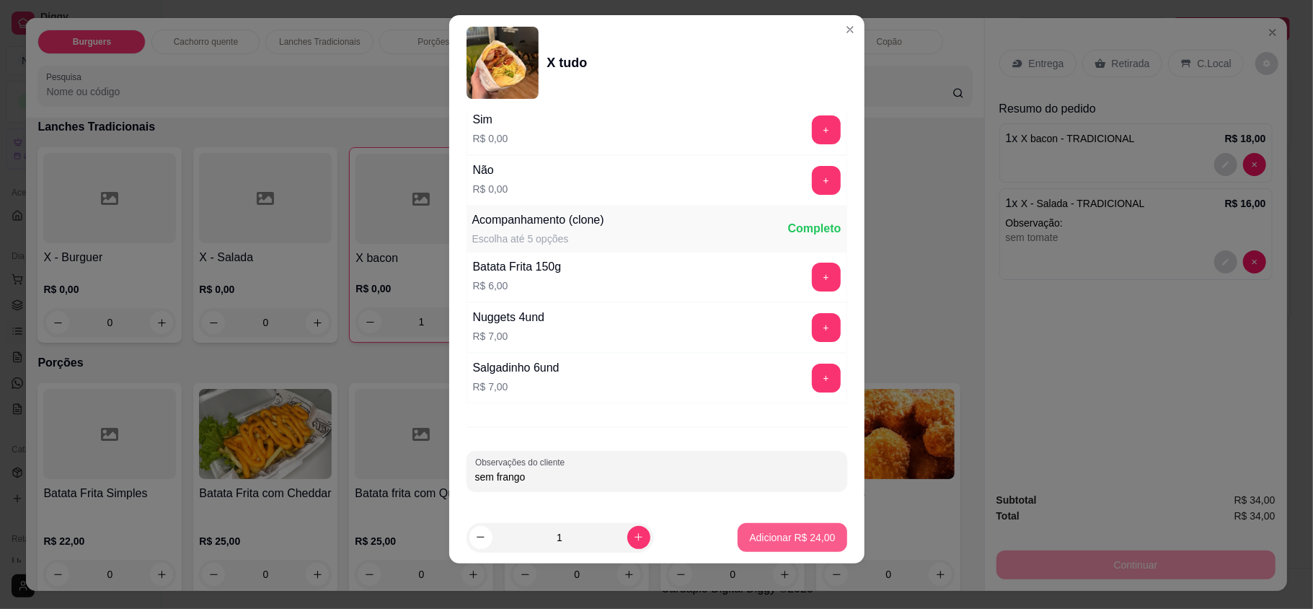
type input "sem frango"
click at [779, 526] on button "Adicionar R$ 24,00" at bounding box center [792, 537] width 109 height 29
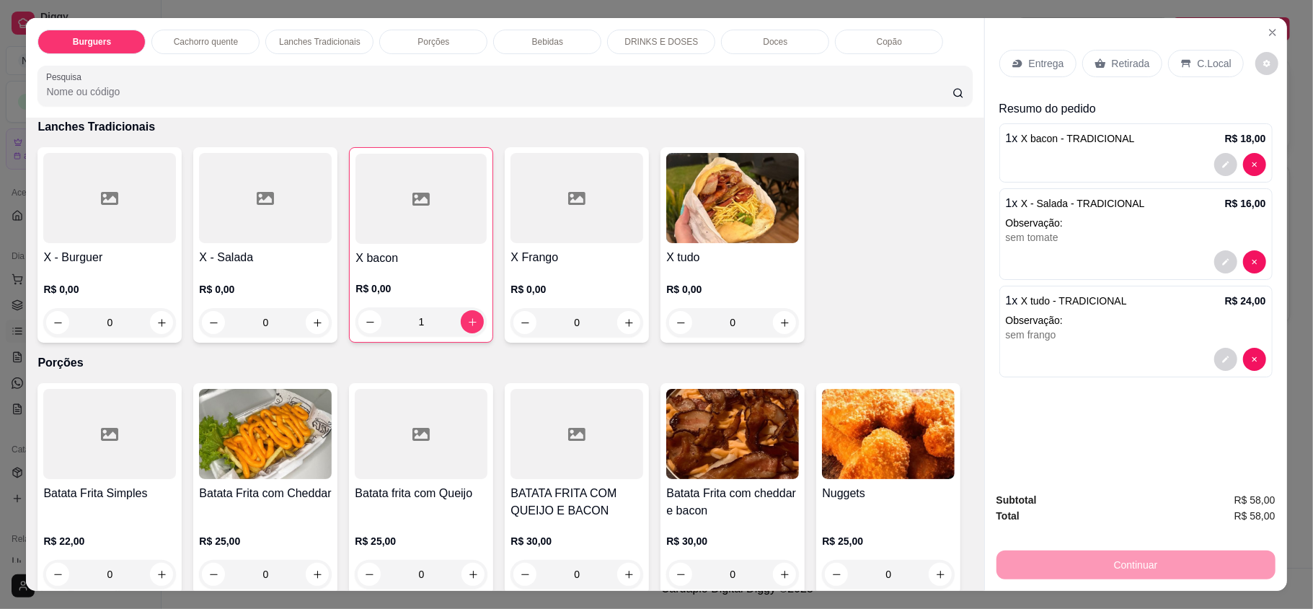
click at [1043, 63] on p "Entrega" at bounding box center [1046, 63] width 35 height 14
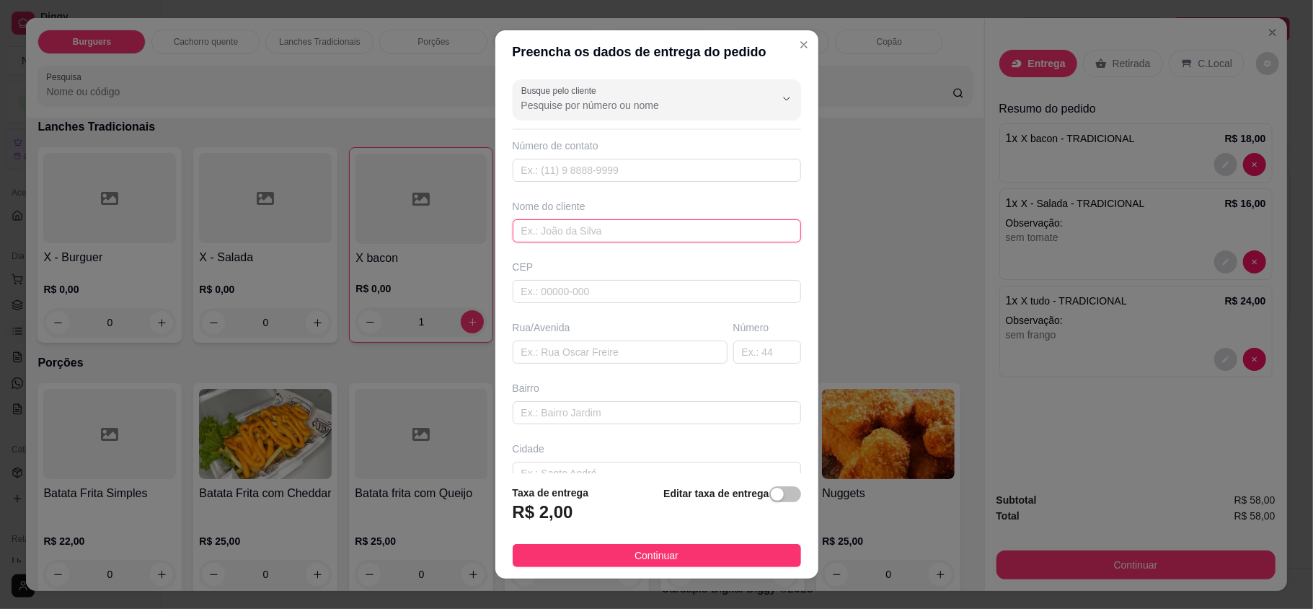
click at [699, 229] on input "text" at bounding box center [657, 230] width 288 height 23
type input "erick"
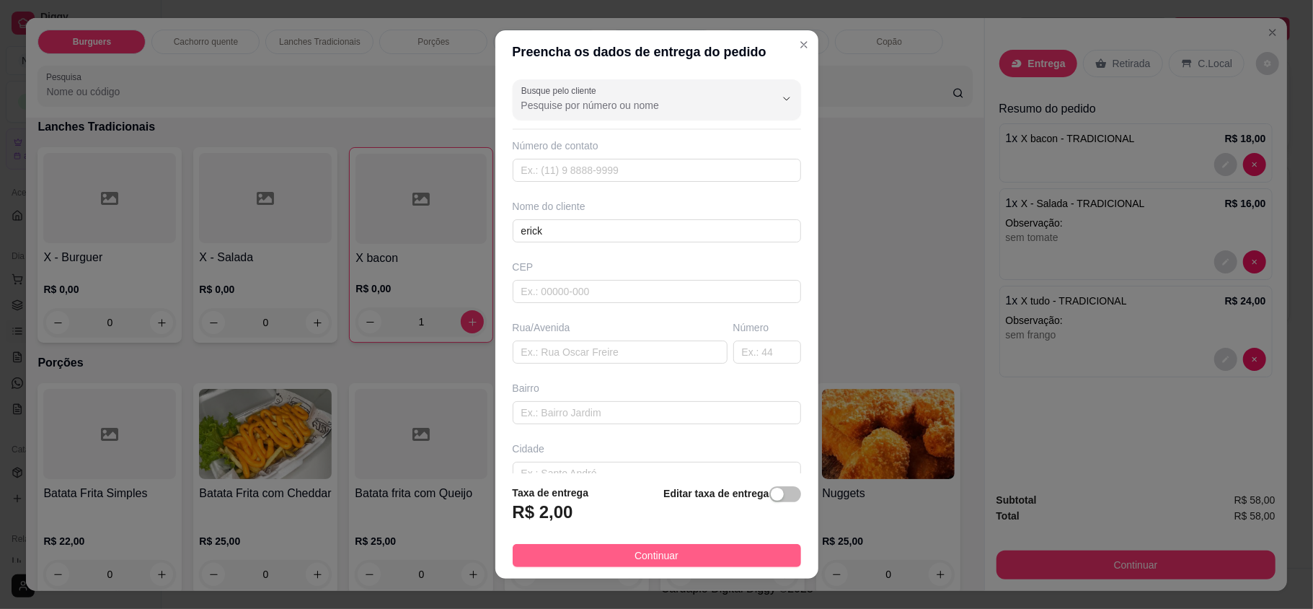
click at [715, 555] on button "Continuar" at bounding box center [657, 555] width 288 height 23
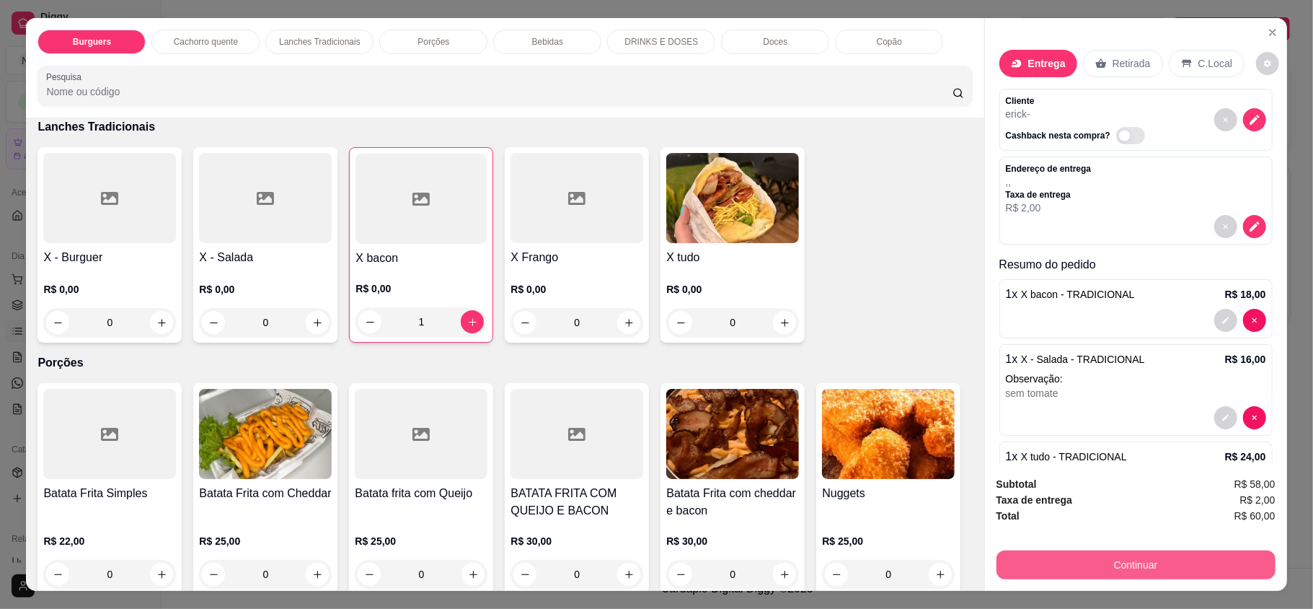
click at [1100, 558] on button "Continuar" at bounding box center [1136, 564] width 279 height 29
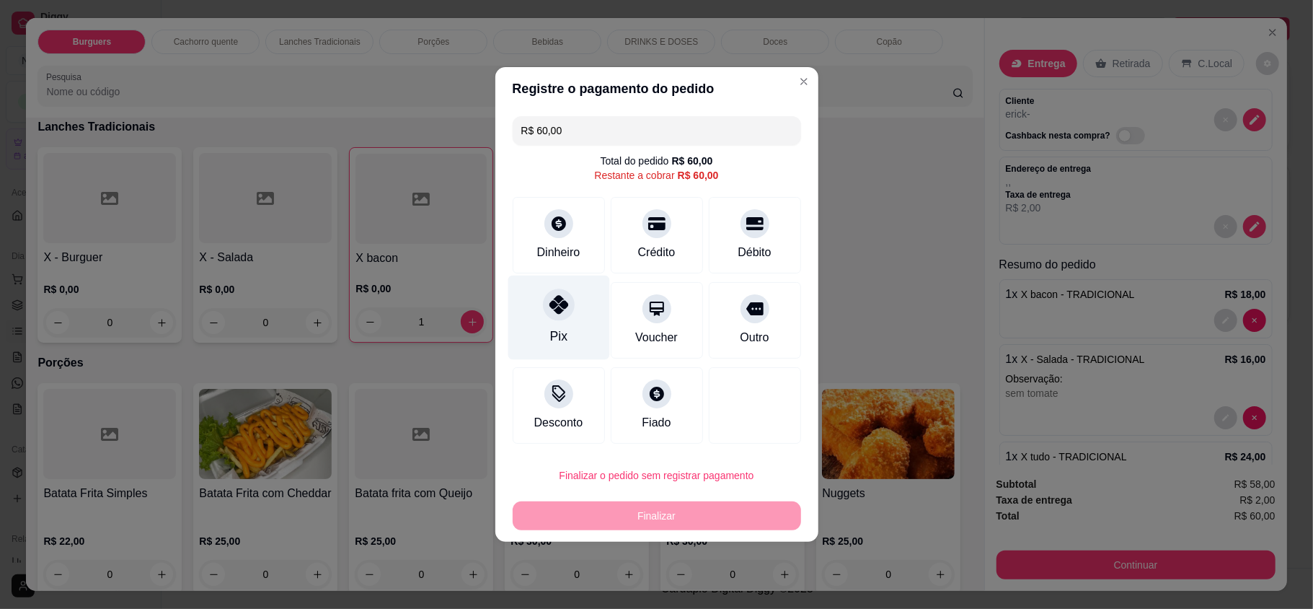
click at [575, 315] on div "Pix" at bounding box center [559, 317] width 102 height 84
type input "R$ 0,00"
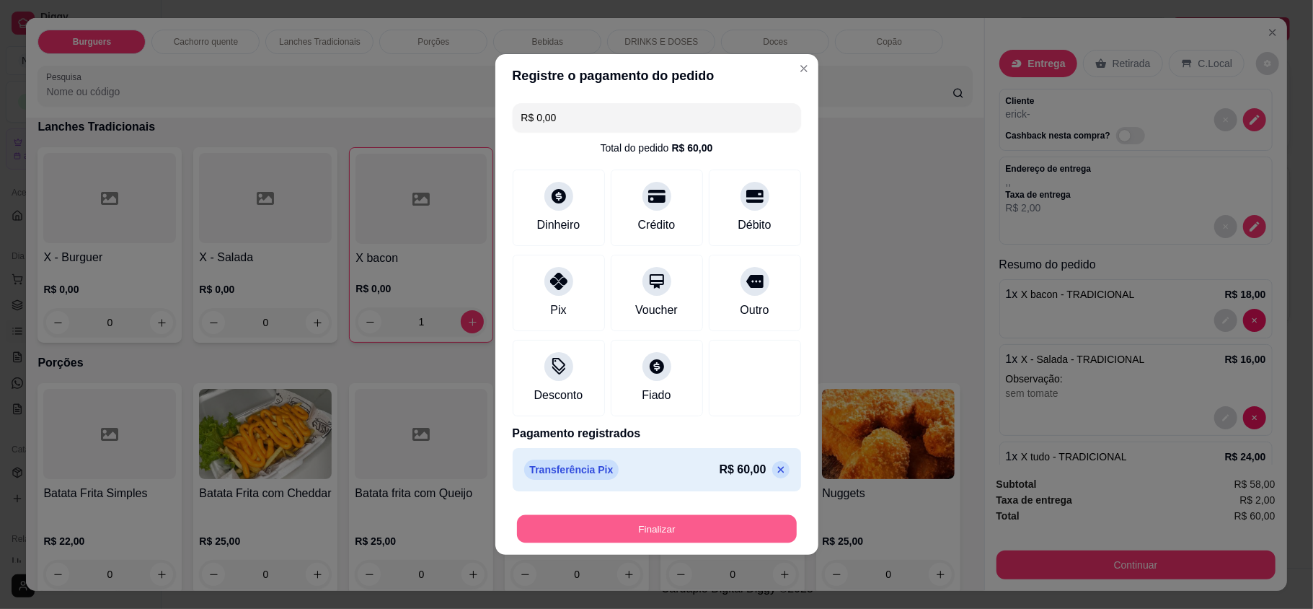
click at [692, 537] on button "Finalizar" at bounding box center [657, 529] width 280 height 28
